Goal: Task Accomplishment & Management: Use online tool/utility

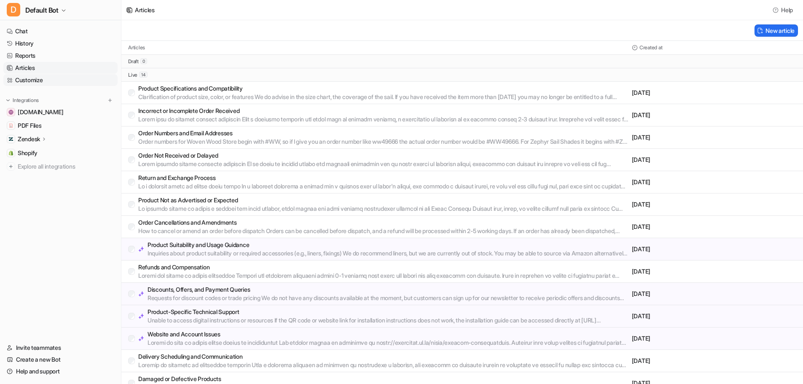
click at [43, 77] on link "Customize" at bounding box center [60, 80] width 114 height 12
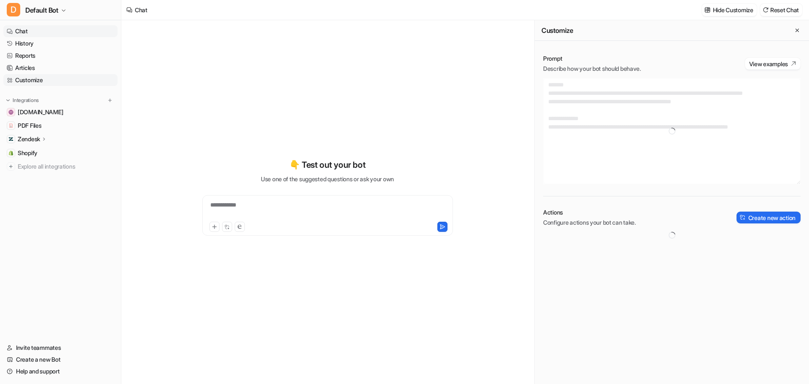
type textarea "**********"
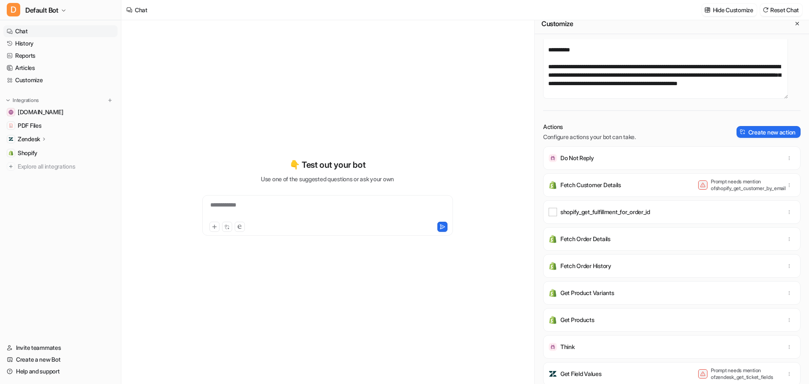
scroll to position [8, 0]
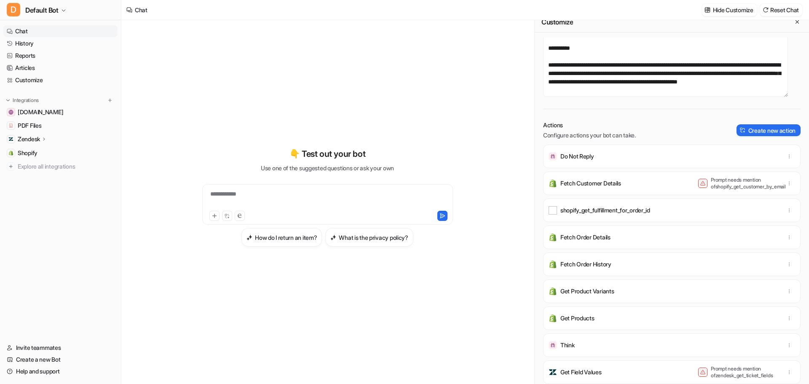
click at [742, 139] on div "Actions Configure actions your bot can take. Create new action Do Not Reply Fet…" at bounding box center [671, 209] width 257 height 176
click at [741, 129] on button "Create new action" at bounding box center [768, 130] width 64 height 12
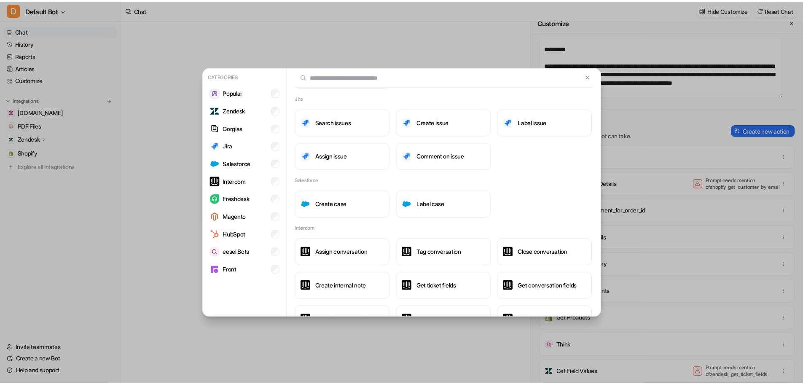
scroll to position [0, 0]
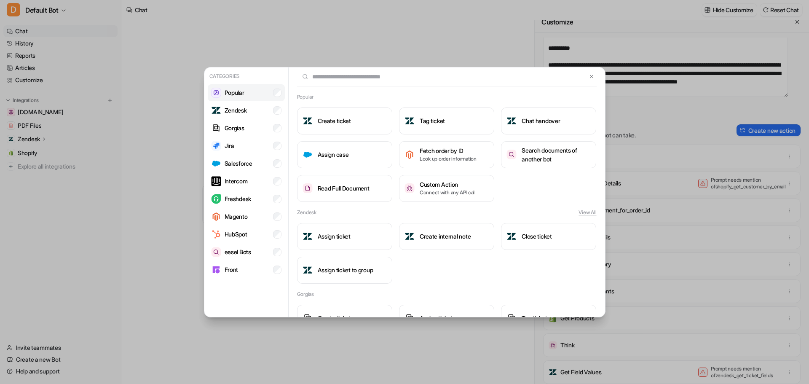
click at [230, 93] on p "Popular" at bounding box center [235, 92] width 20 height 9
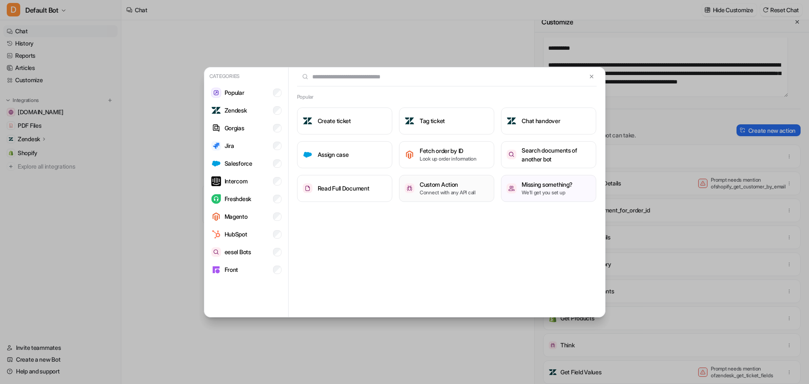
click at [443, 196] on p "Connect with any API call" at bounding box center [448, 193] width 56 height 8
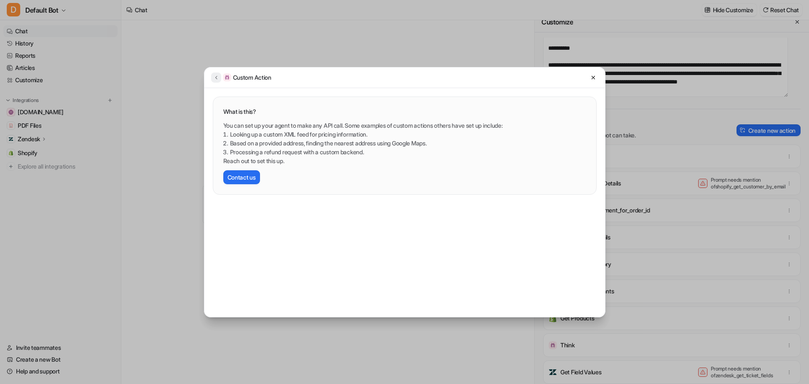
click at [212, 75] on button at bounding box center [216, 77] width 10 height 10
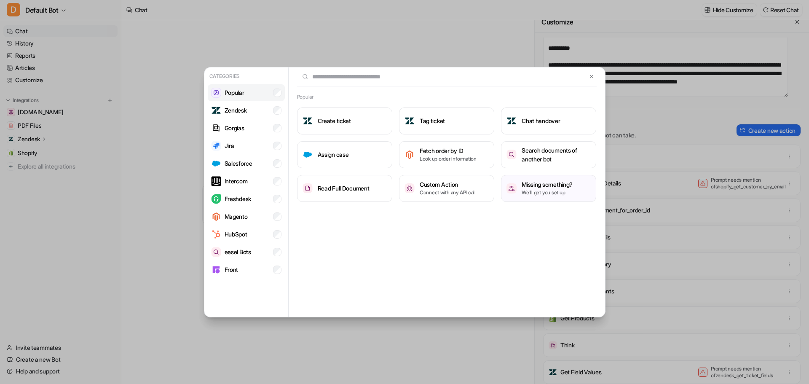
click at [259, 87] on li "Popular" at bounding box center [246, 92] width 77 height 17
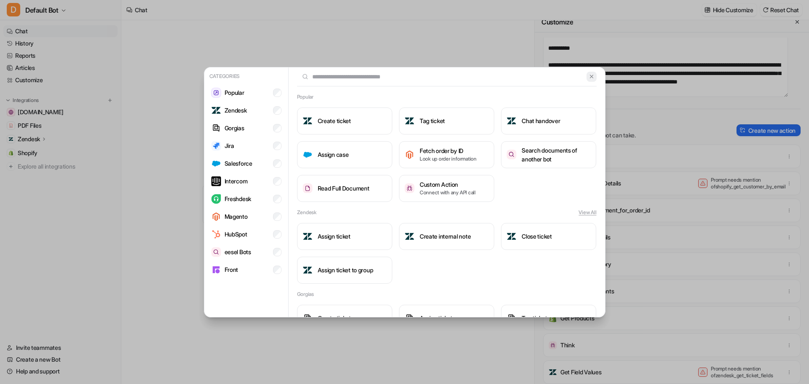
click at [589, 76] on img at bounding box center [592, 76] width 6 height 6
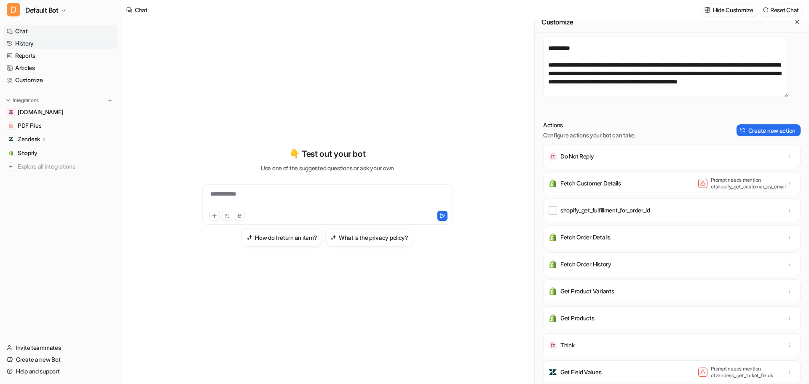
click at [54, 40] on link "History" at bounding box center [60, 43] width 114 height 12
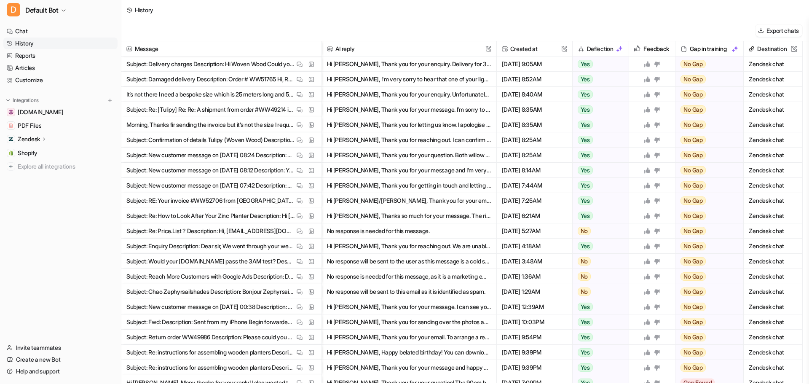
click at [43, 74] on ul "Chat History Reports Articles Customize" at bounding box center [60, 55] width 114 height 61
click at [116, 100] on div "Integrations [DOMAIN_NAME] PDF Files Zendesk Overview Sources AI Agent AI Copil…" at bounding box center [60, 134] width 114 height 76
click at [112, 96] on nav "Chat History Reports Articles Customize Integrations [DOMAIN_NAME] PDF Files Ze…" at bounding box center [60, 178] width 121 height 313
click at [112, 100] on img at bounding box center [110, 100] width 6 height 6
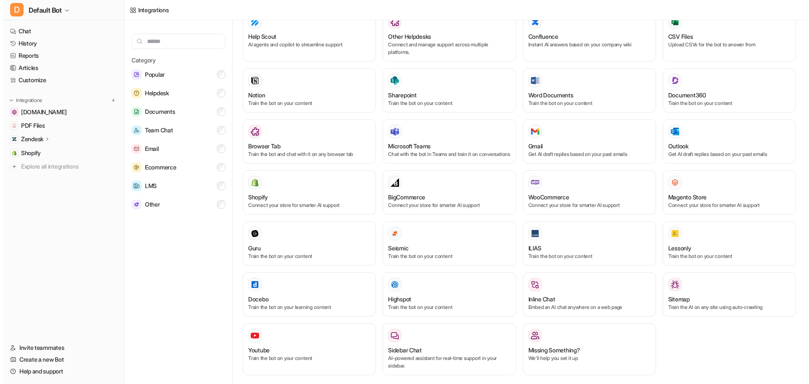
scroll to position [289, 0]
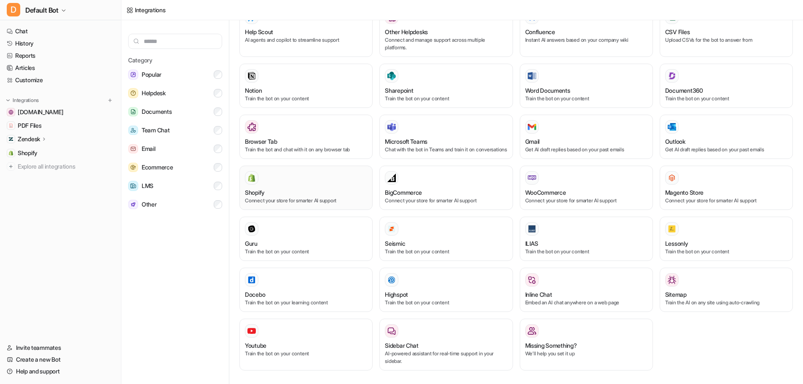
click at [284, 186] on div "Shopify Connect your store for smarter AI support" at bounding box center [306, 187] width 122 height 33
